Goal: Task Accomplishment & Management: Use online tool/utility

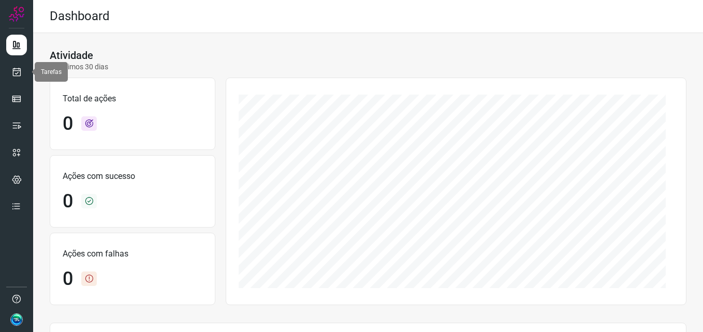
click at [0, 71] on div at bounding box center [16, 166] width 33 height 332
click at [11, 75] on icon at bounding box center [16, 72] width 11 height 10
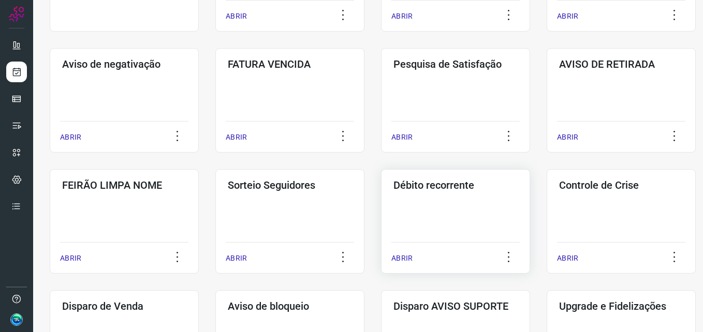
scroll to position [311, 0]
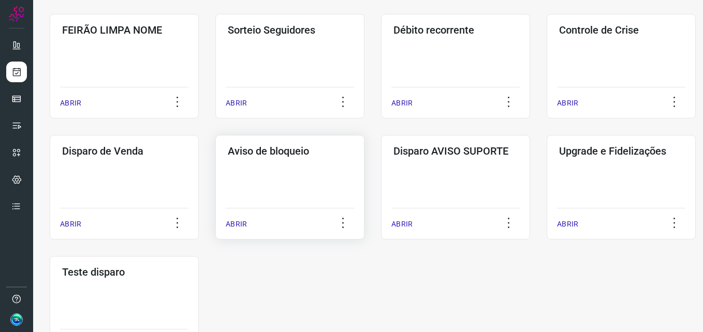
click at [309, 155] on h3 "Aviso de bloqueio" at bounding box center [290, 151] width 124 height 12
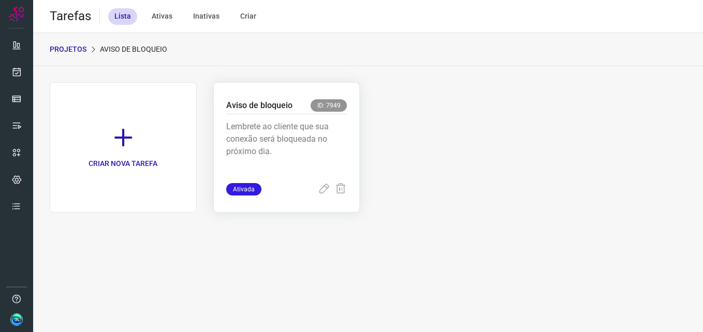
click at [228, 122] on p "Lembrete ao cliente que sua conexão será bloqueada no próximo dia." at bounding box center [286, 147] width 121 height 52
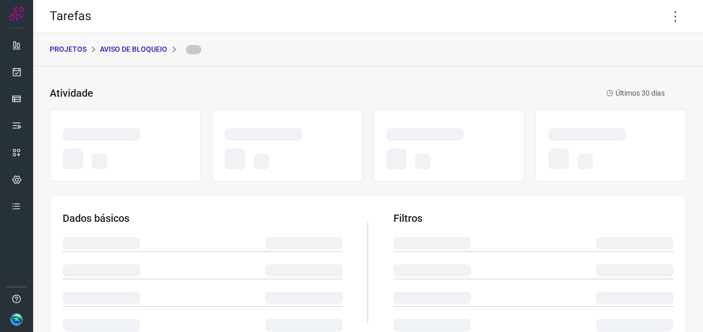
click at [320, 148] on div at bounding box center [287, 158] width 125 height 28
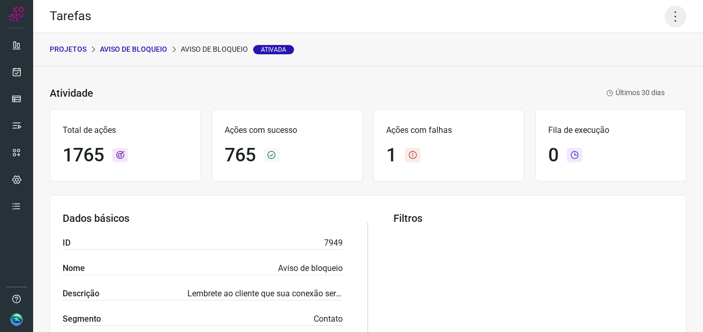
click at [665, 18] on icon at bounding box center [676, 17] width 22 height 22
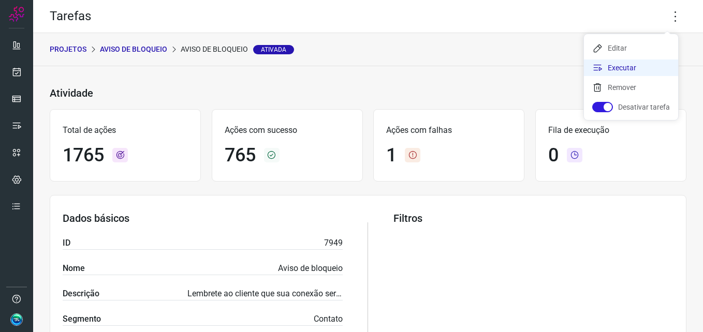
click at [641, 63] on li "Executar" at bounding box center [631, 68] width 94 height 17
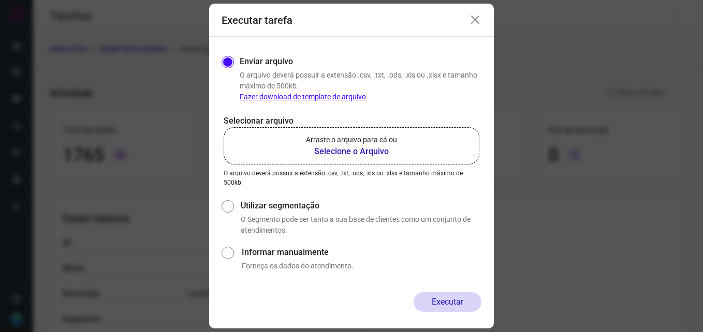
click at [346, 157] on b "Selecione o Arquivo" at bounding box center [351, 151] width 91 height 12
click at [0, 0] on input "Arraste o arquivo para cá ou Selecione o Arquivo" at bounding box center [0, 0] width 0 height 0
click at [368, 145] on b "Selecione o Arquivo" at bounding box center [351, 151] width 91 height 12
click at [0, 0] on input "Arraste o arquivo para cá ou Selecione o Arquivo" at bounding box center [0, 0] width 0 height 0
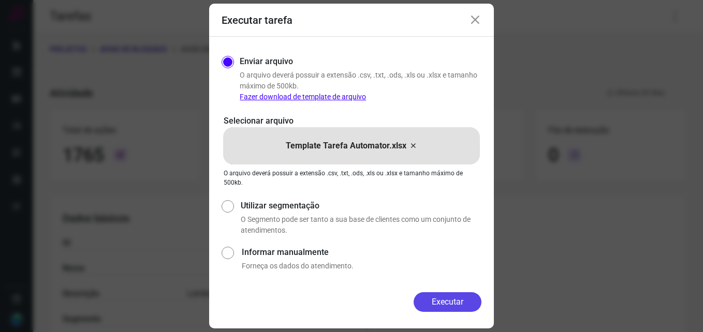
click at [447, 307] on button "Executar" at bounding box center [448, 303] width 68 height 20
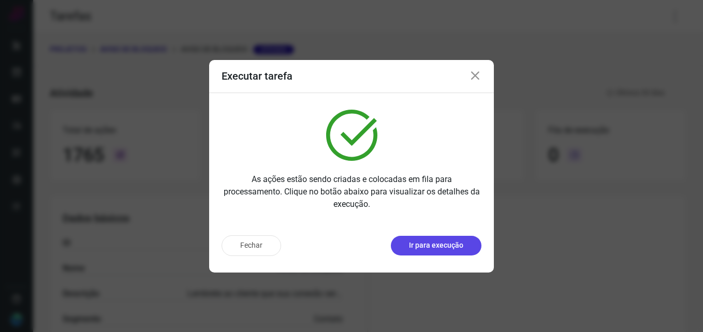
click at [435, 237] on button "Ir para execução" at bounding box center [436, 246] width 91 height 20
click at [436, 243] on p "Ir para execução" at bounding box center [436, 245] width 54 height 11
